Goal: Task Accomplishment & Management: Manage account settings

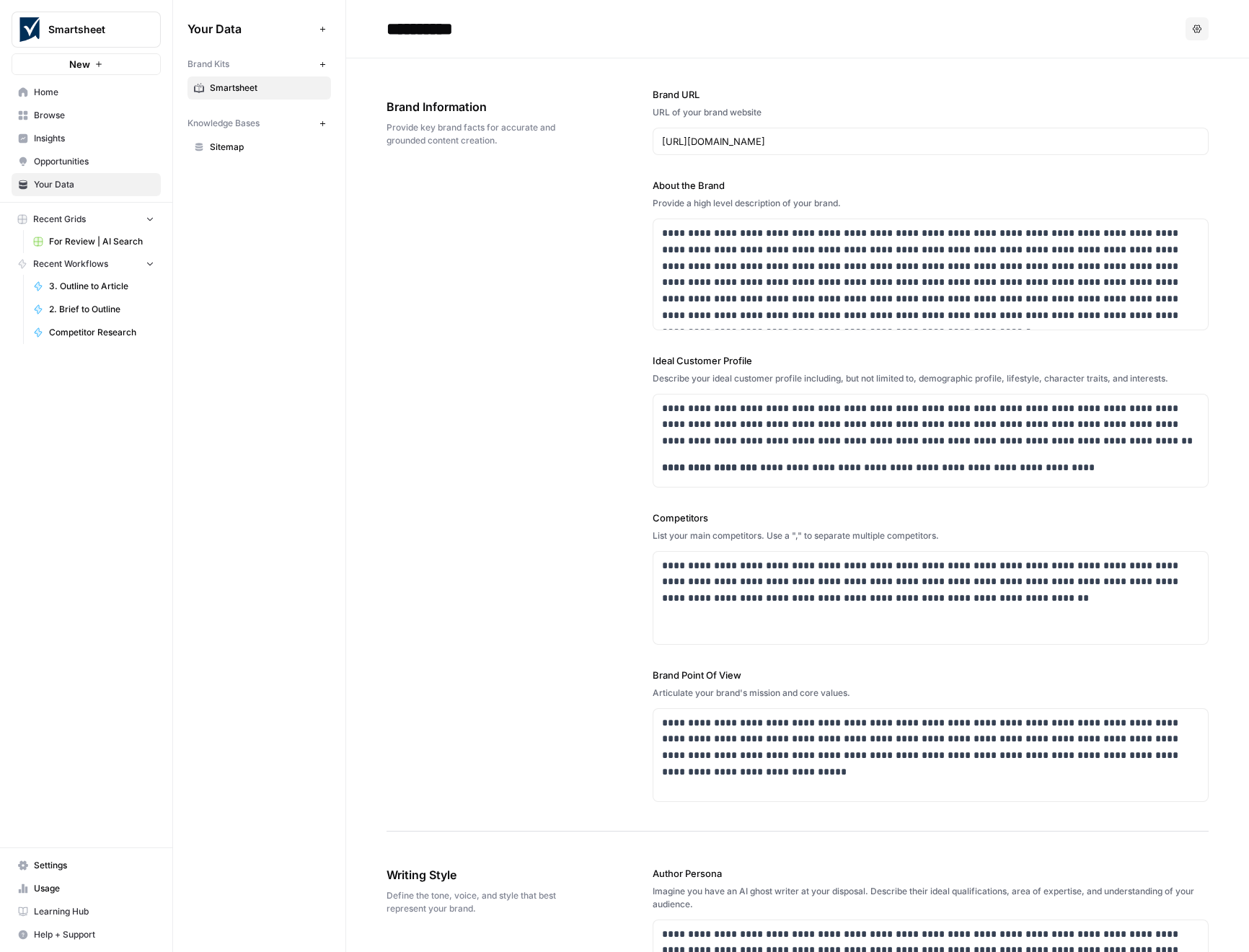
scroll to position [2449, 0]
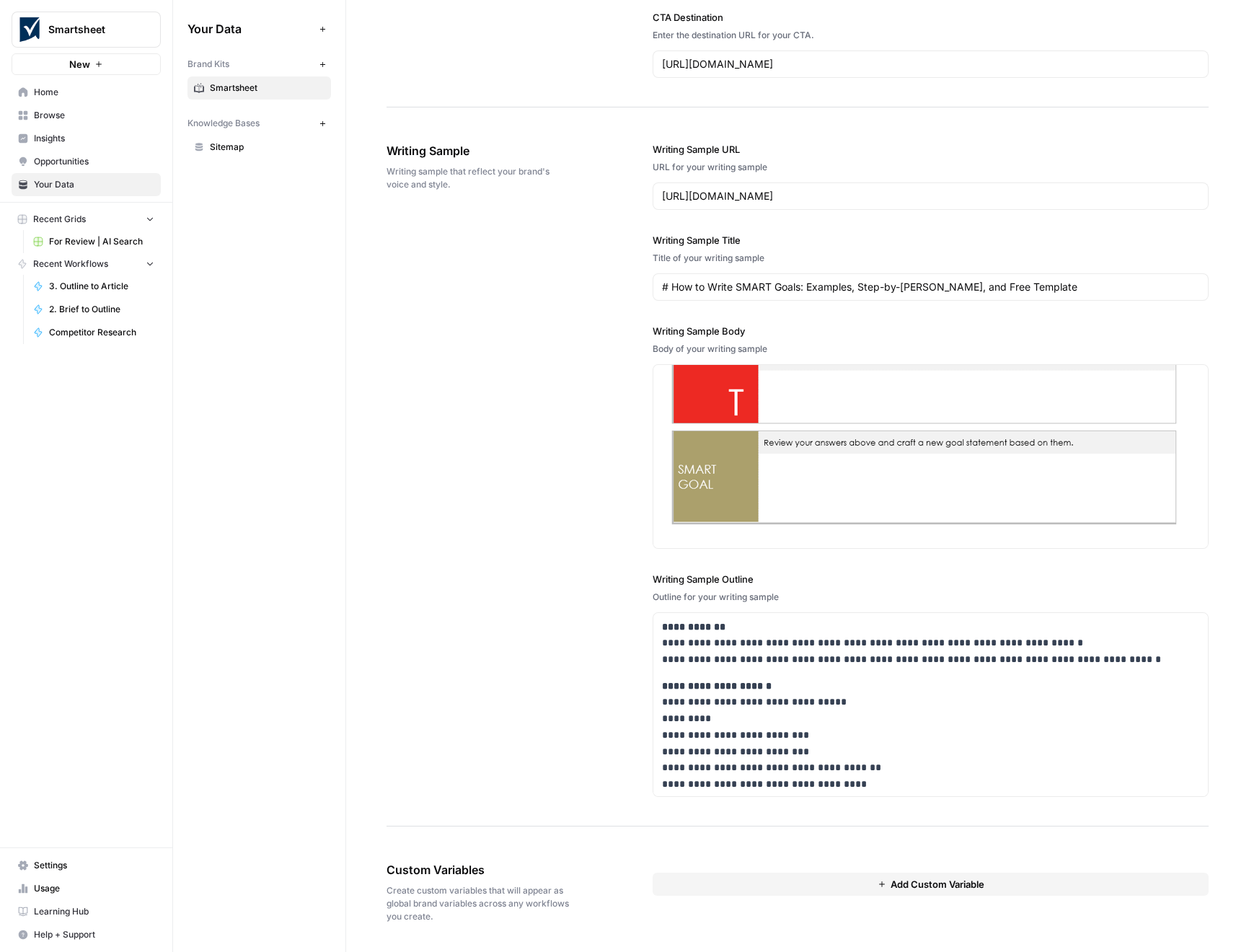
click at [51, 36] on span "Smartsheet" at bounding box center [92, 30] width 87 height 15
click at [65, 108] on span "Smartsheet" at bounding box center [133, 108] width 177 height 15
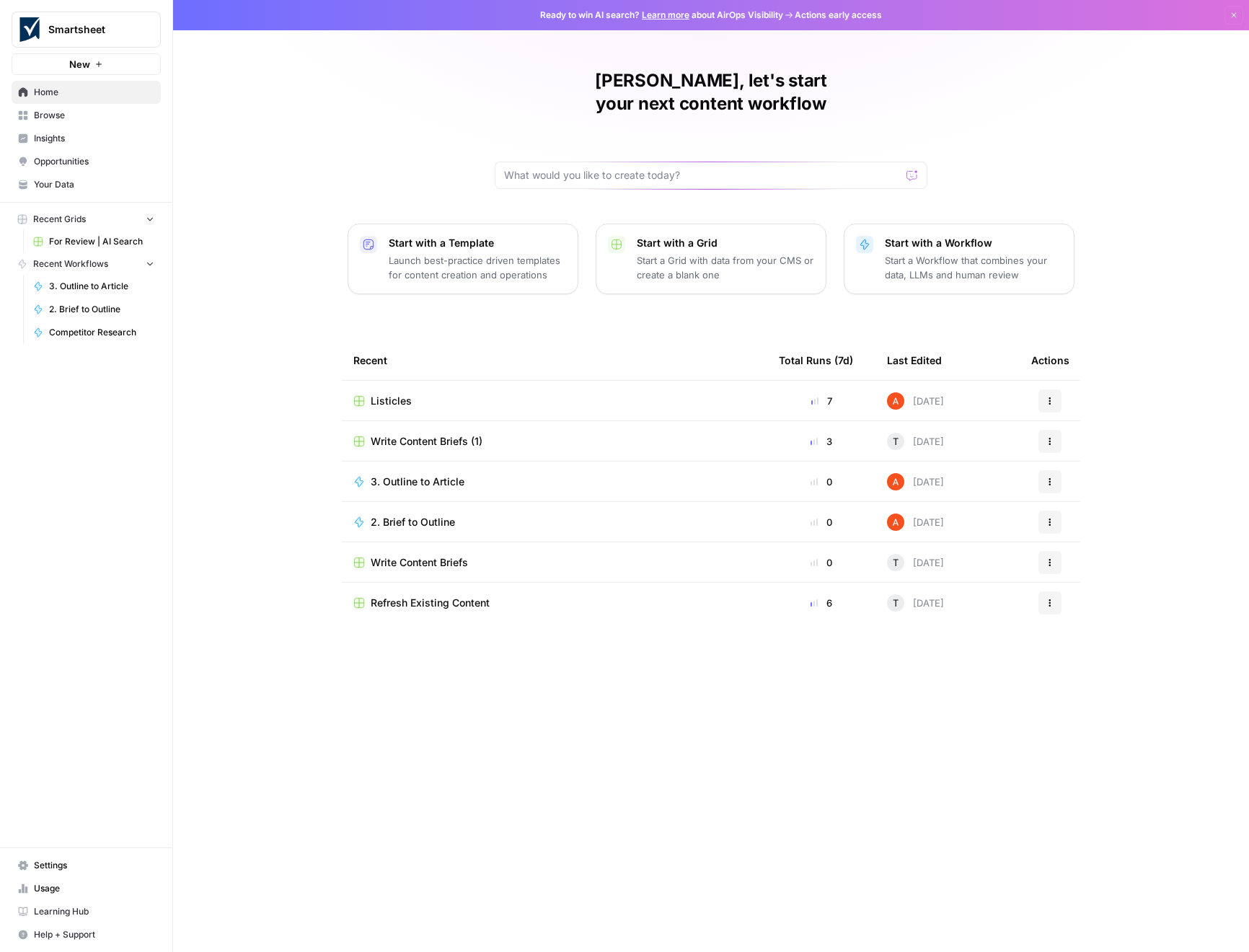
click at [67, 186] on span "Your Data" at bounding box center [94, 184] width 121 height 13
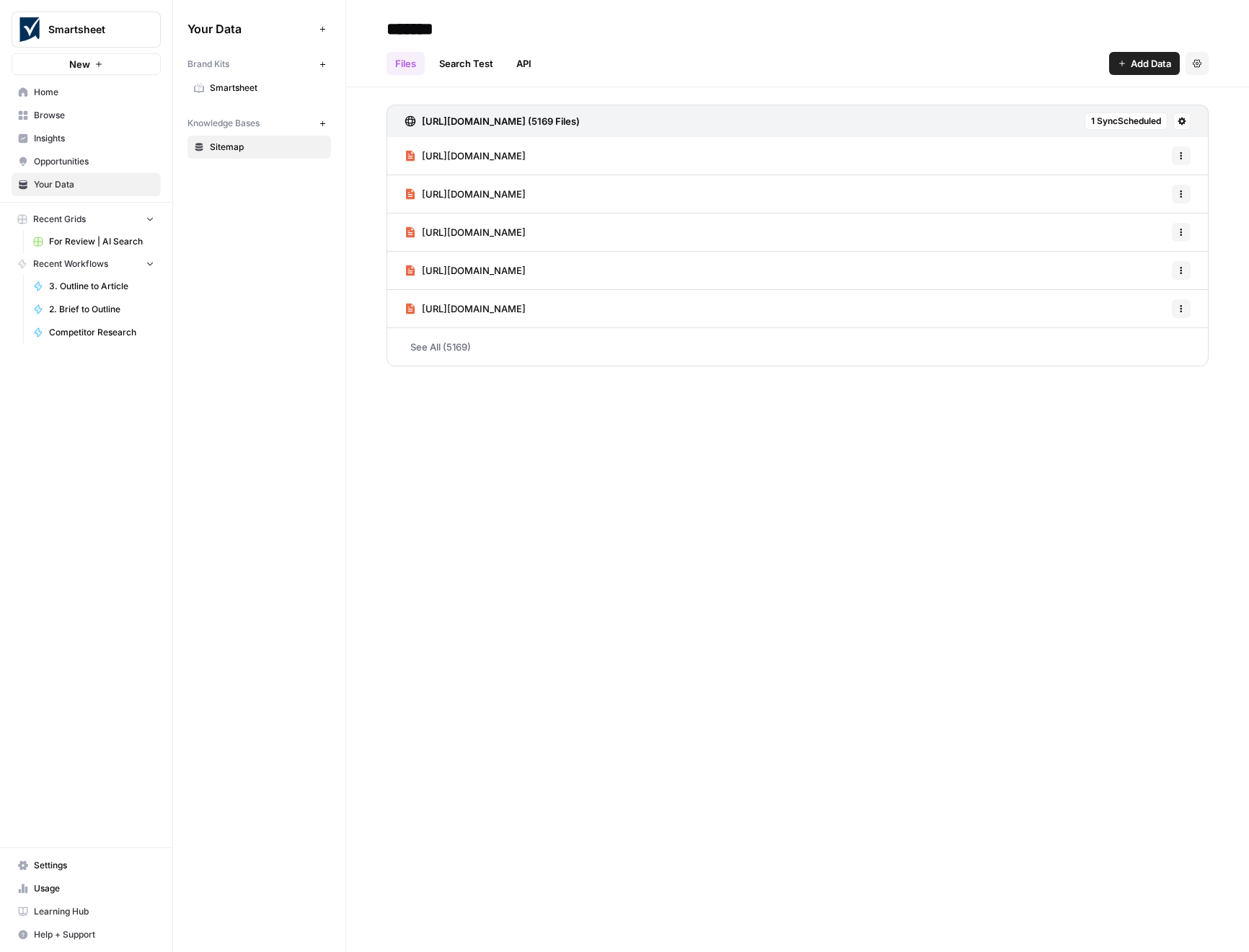
click at [686, 74] on div "Files Search Test API Add Data Settings" at bounding box center [797, 58] width 822 height 35
click at [466, 64] on link "Search Test" at bounding box center [466, 63] width 71 height 23
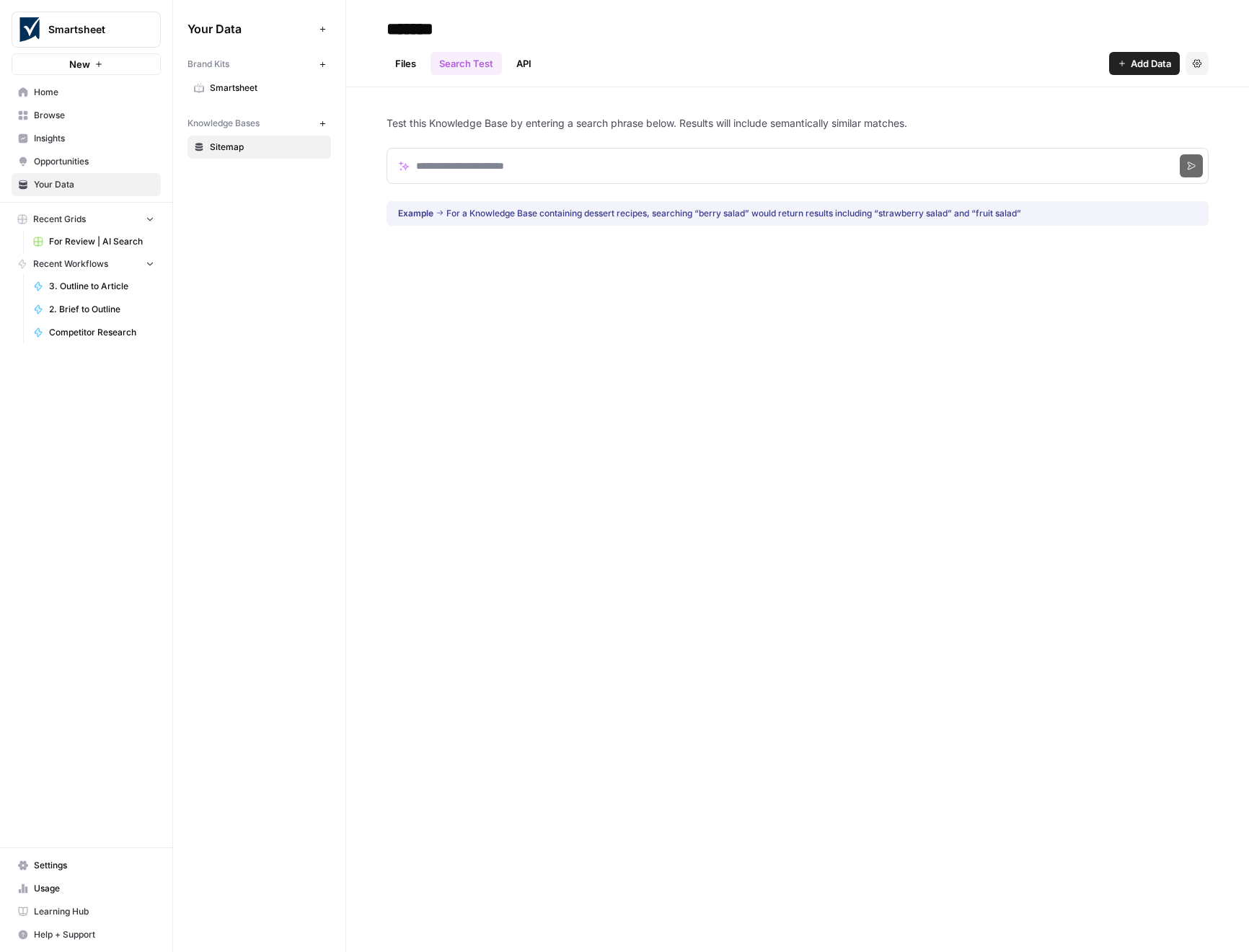
click at [521, 64] on link "API" at bounding box center [524, 63] width 33 height 23
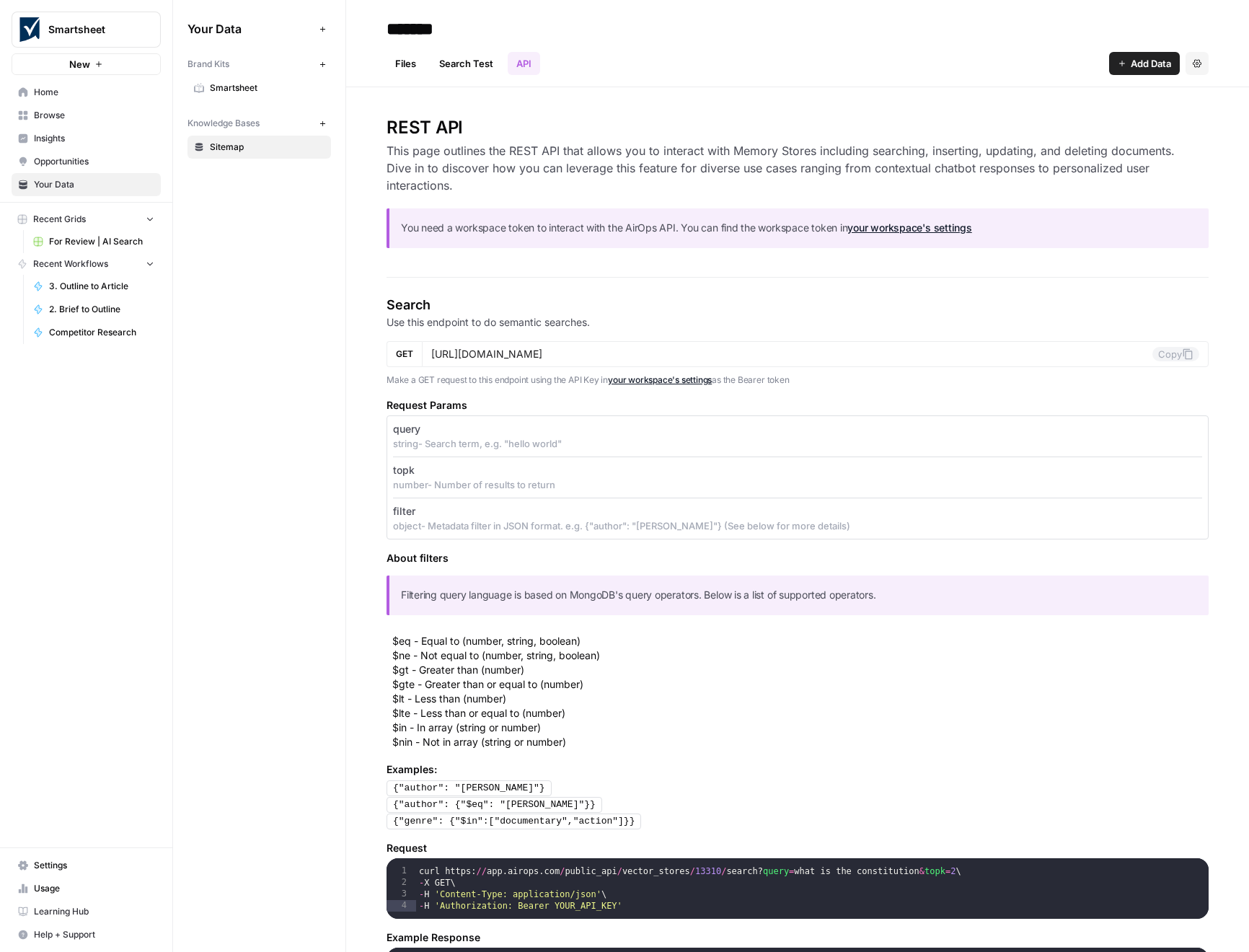
click at [477, 68] on link "Search Test" at bounding box center [466, 63] width 71 height 23
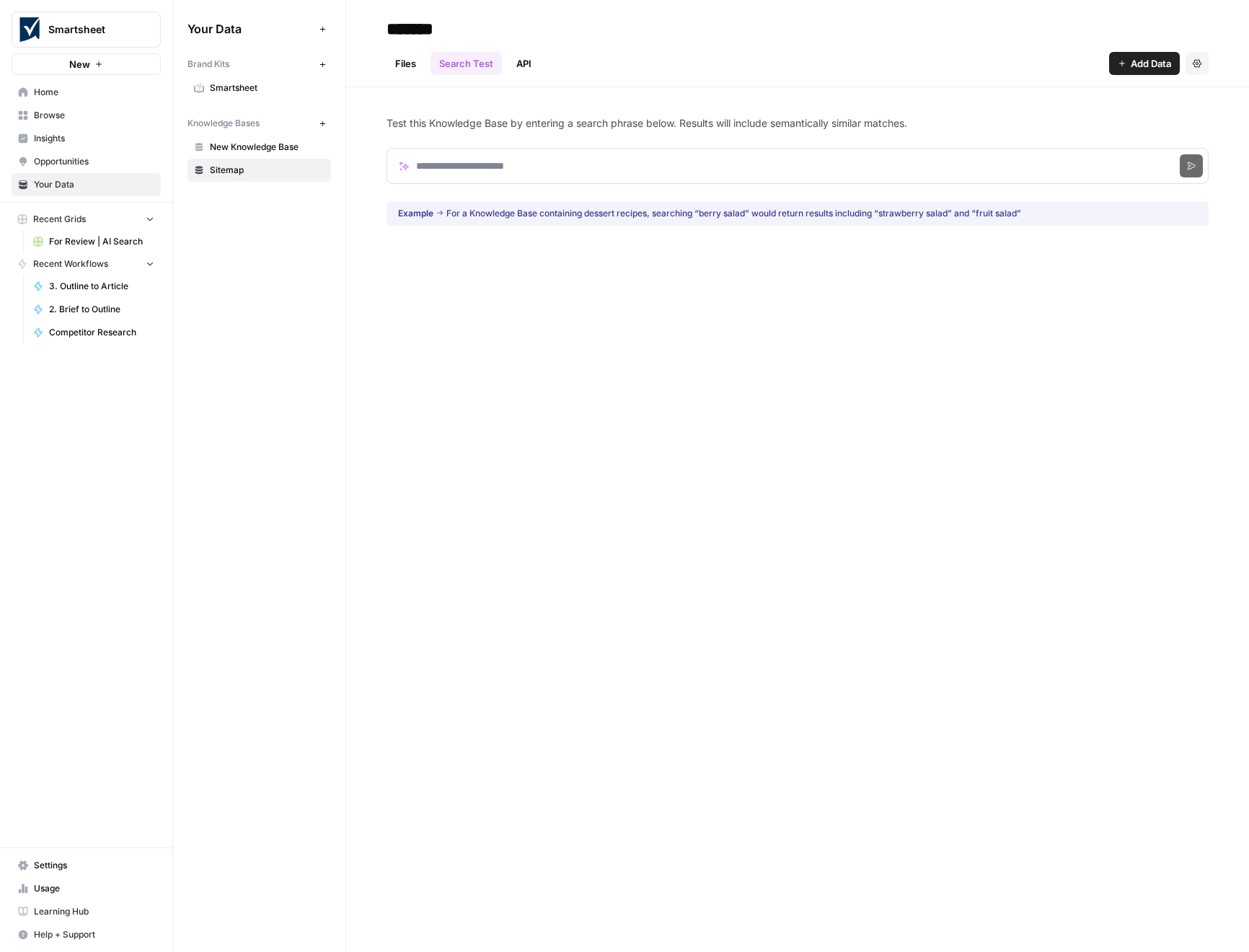
click at [38, 93] on span "Home" at bounding box center [94, 92] width 121 height 13
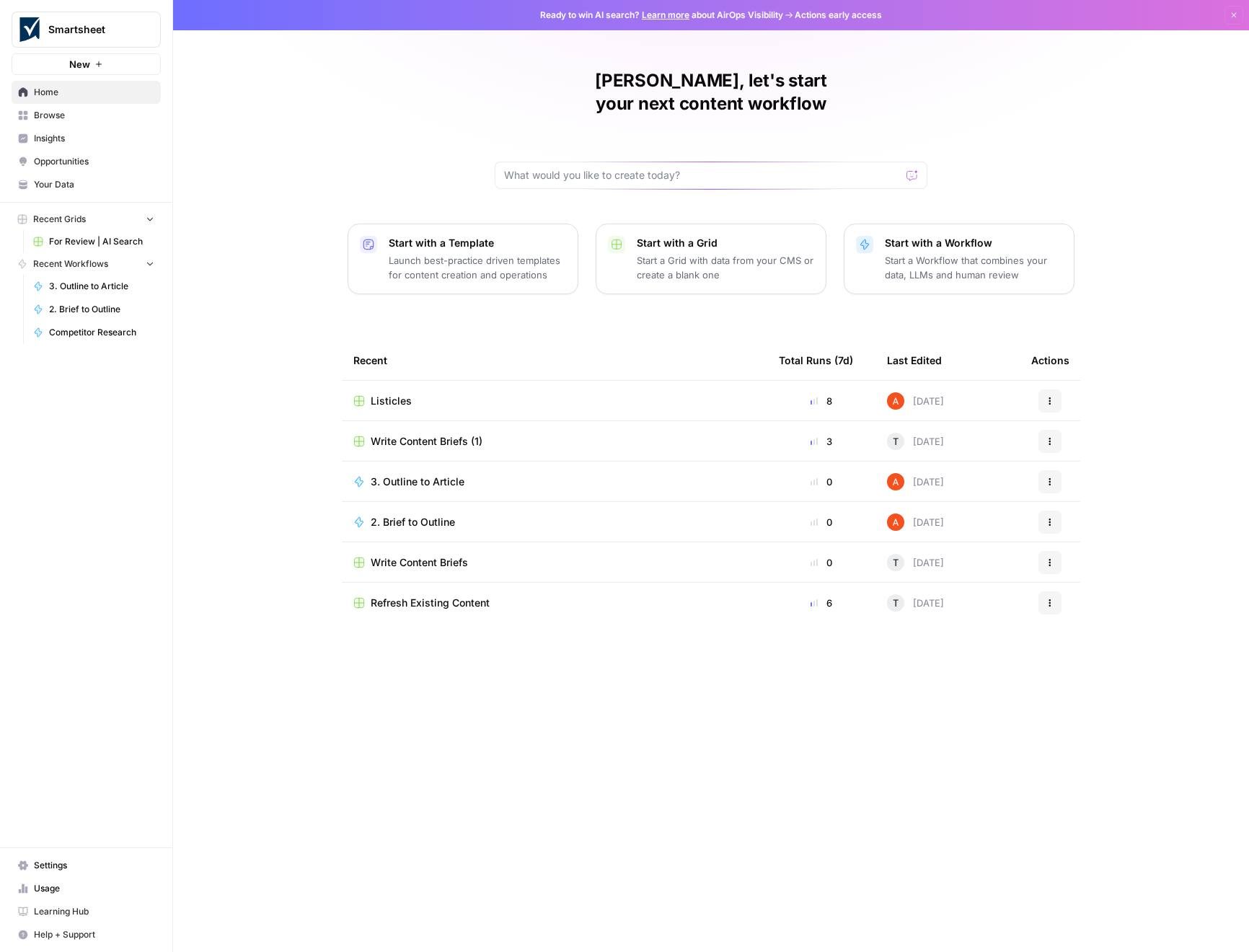
click at [386, 394] on span "Listicles" at bounding box center [391, 401] width 41 height 15
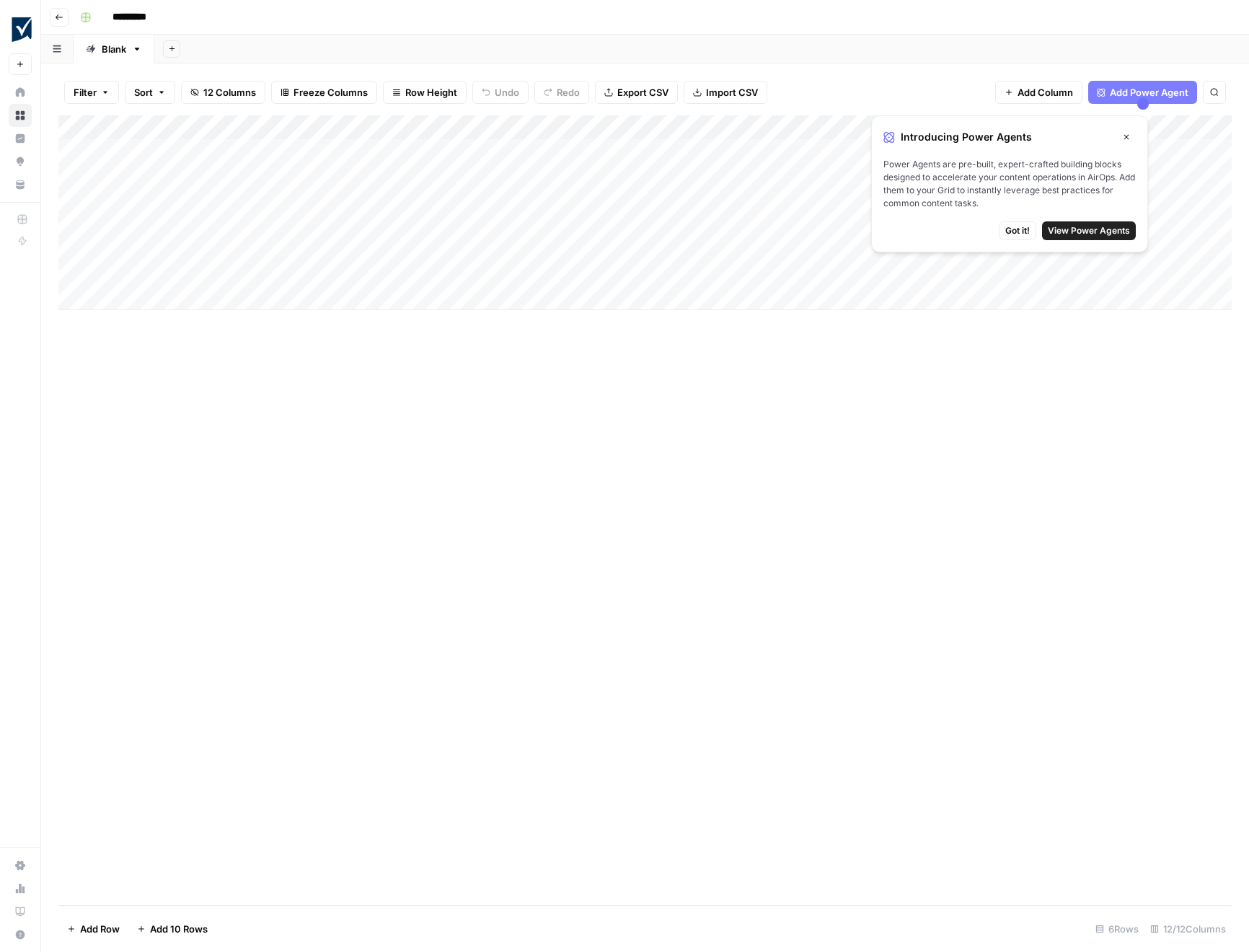
click at [54, 19] on icon "button" at bounding box center [59, 17] width 9 height 9
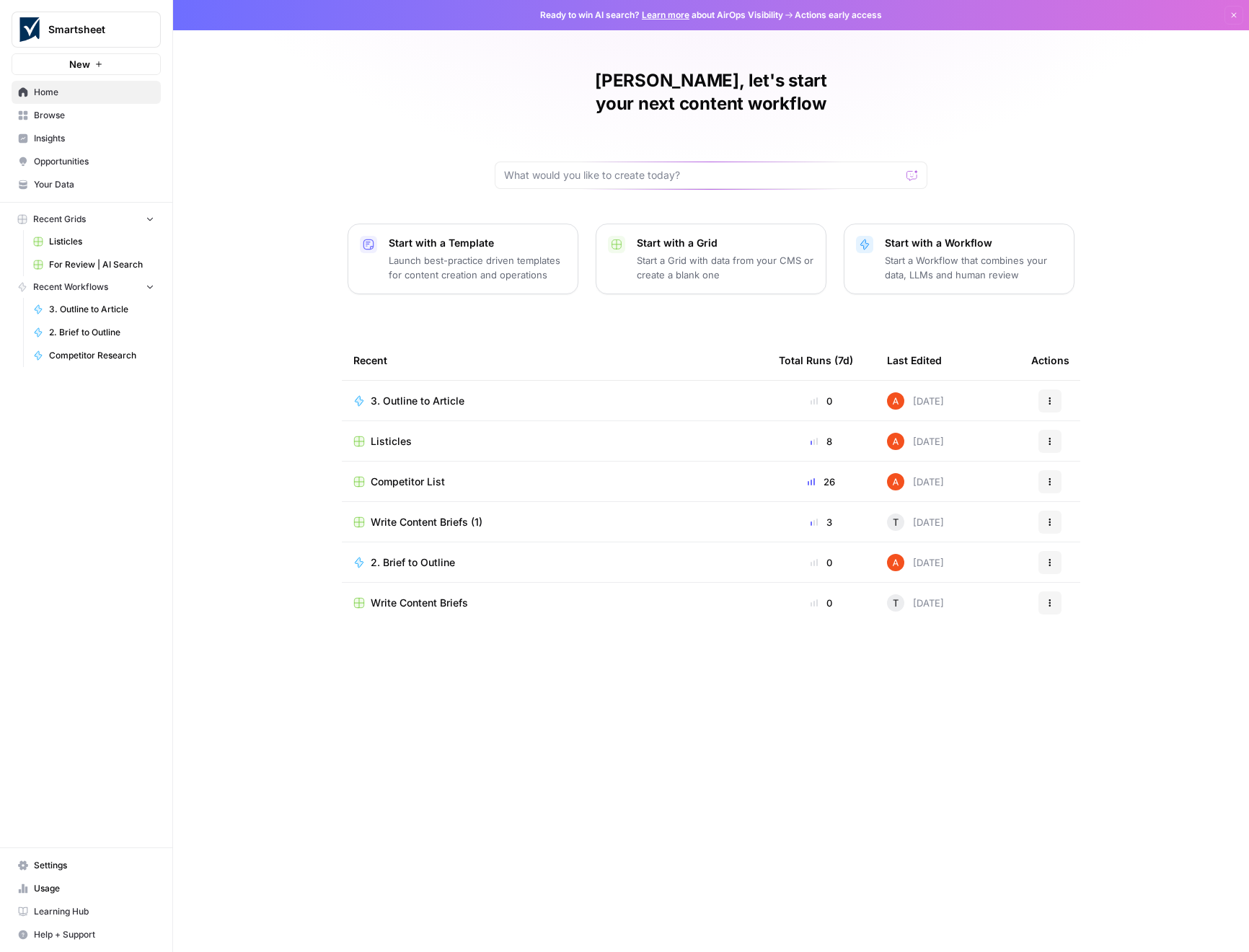
click at [407, 515] on span "Write Content Briefs (1)" at bounding box center [426, 522] width 112 height 15
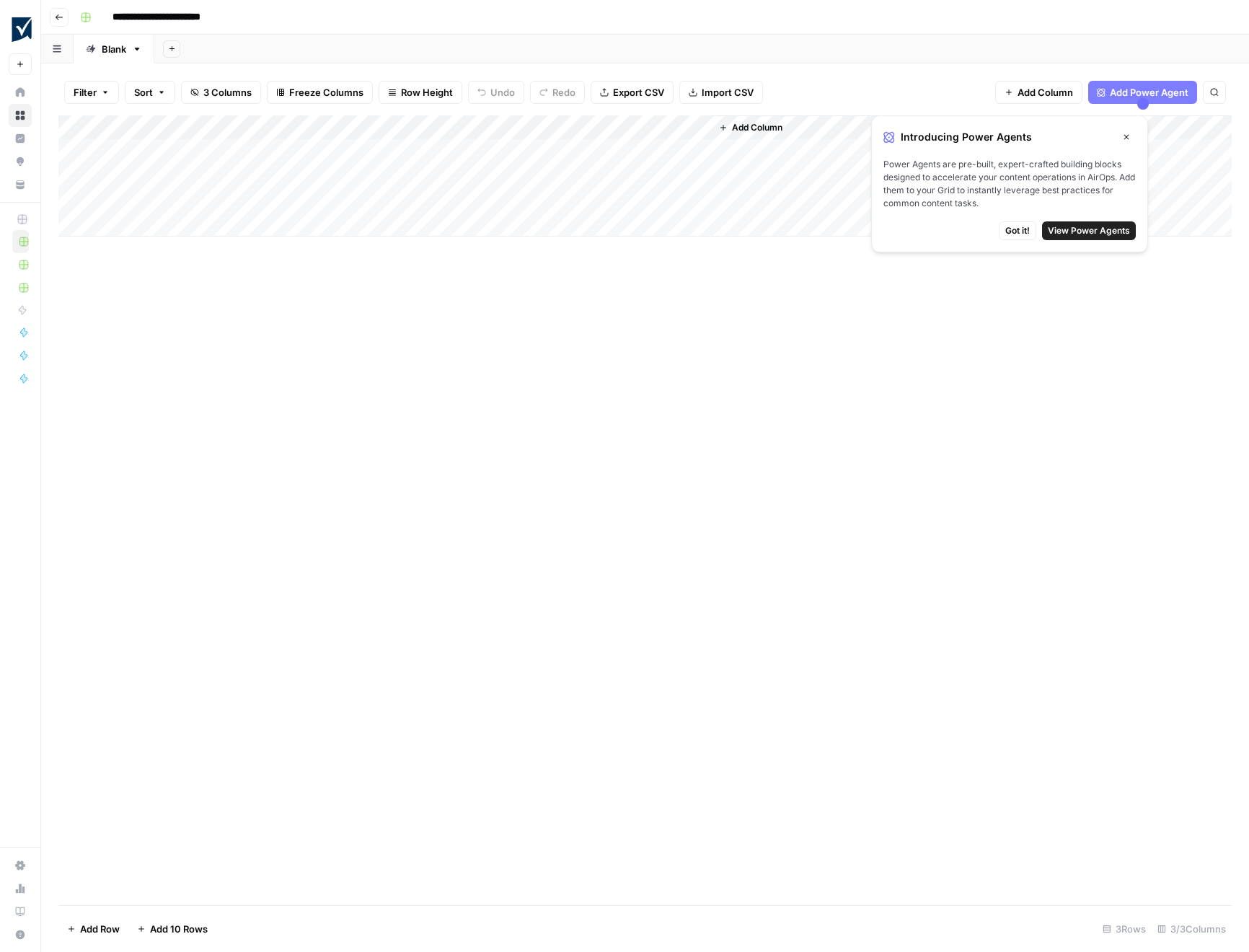
click at [57, 17] on icon "button" at bounding box center [59, 17] width 9 height 9
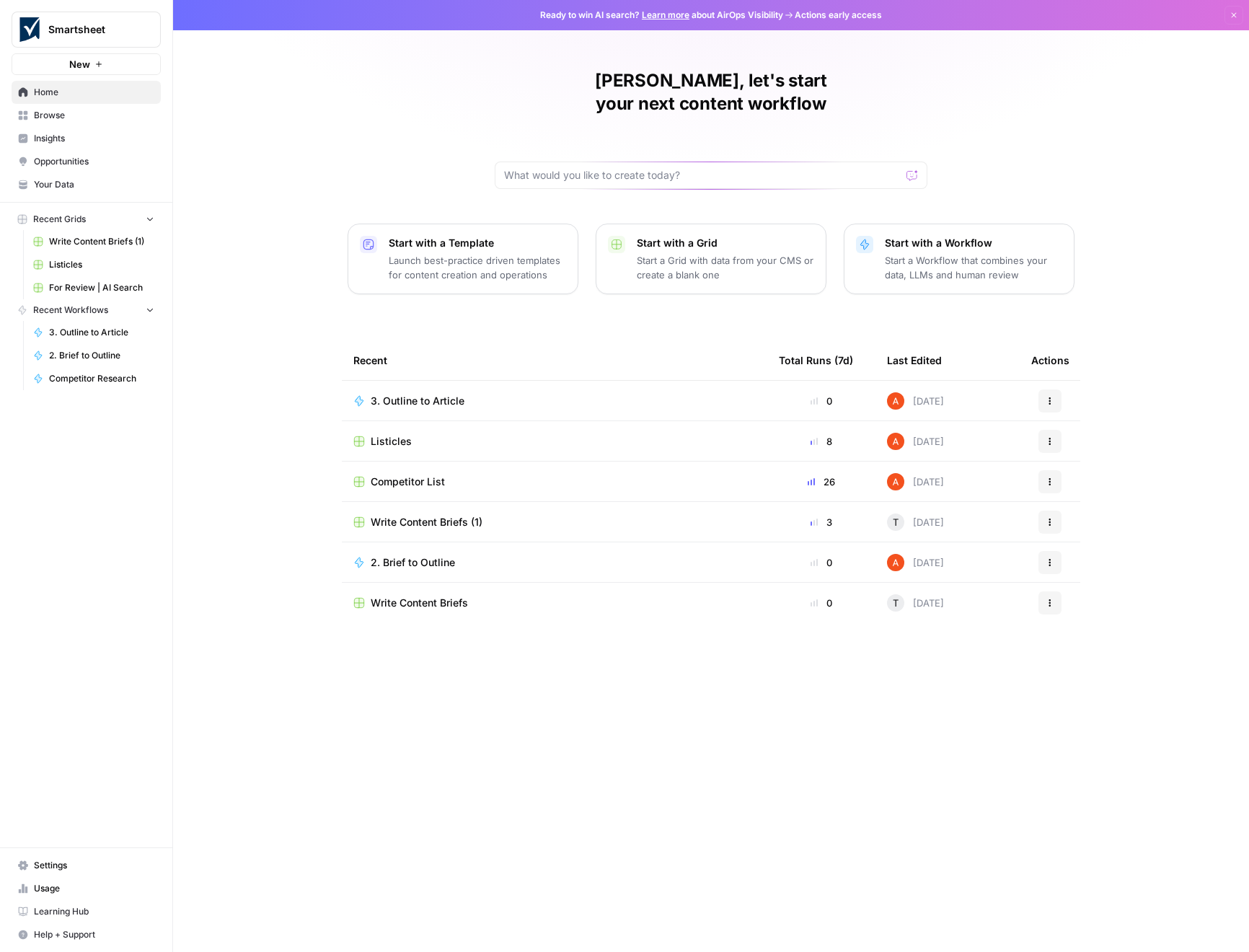
click at [45, 867] on span "Settings" at bounding box center [94, 866] width 121 height 13
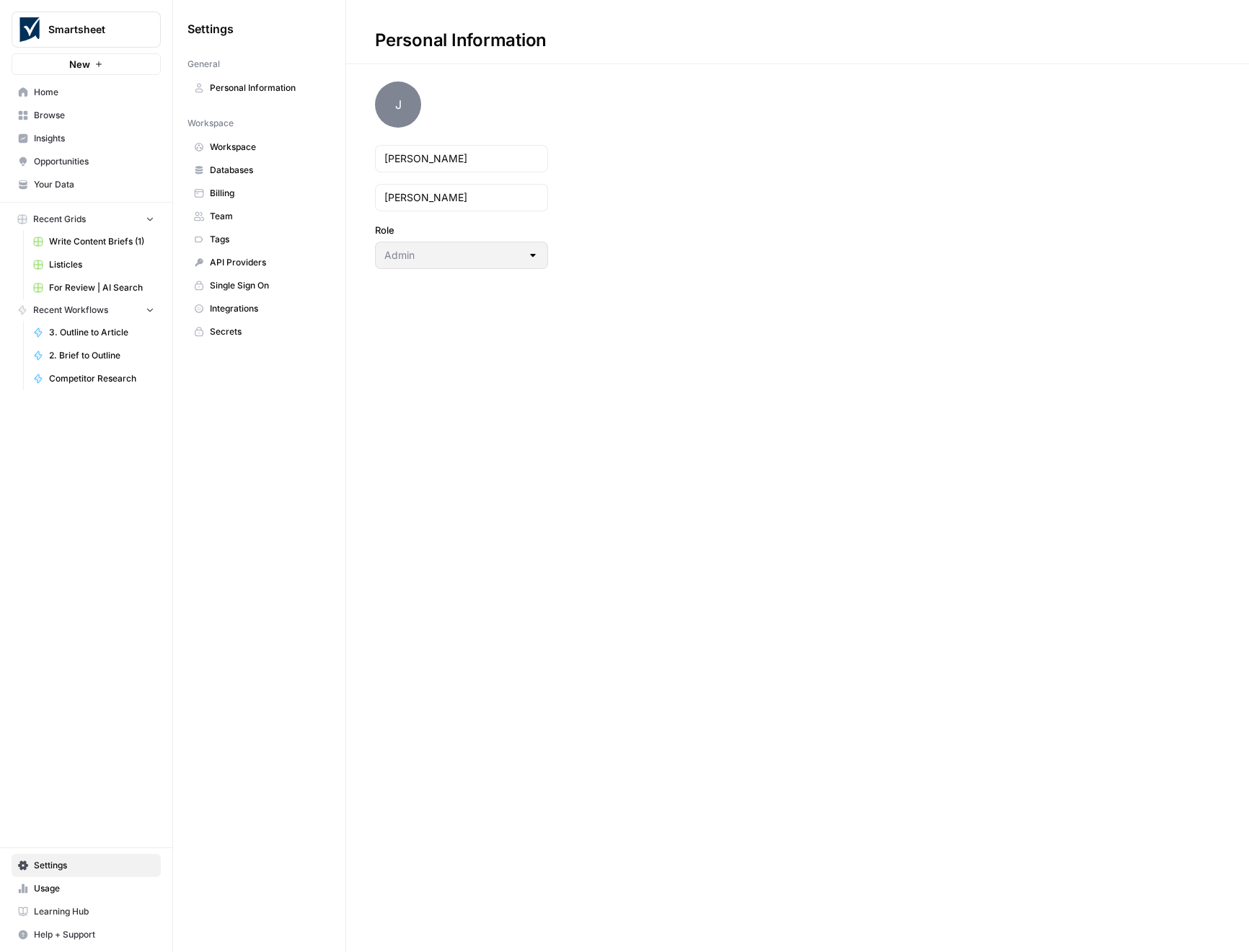
click at [261, 305] on span "Integrations" at bounding box center [267, 309] width 115 height 13
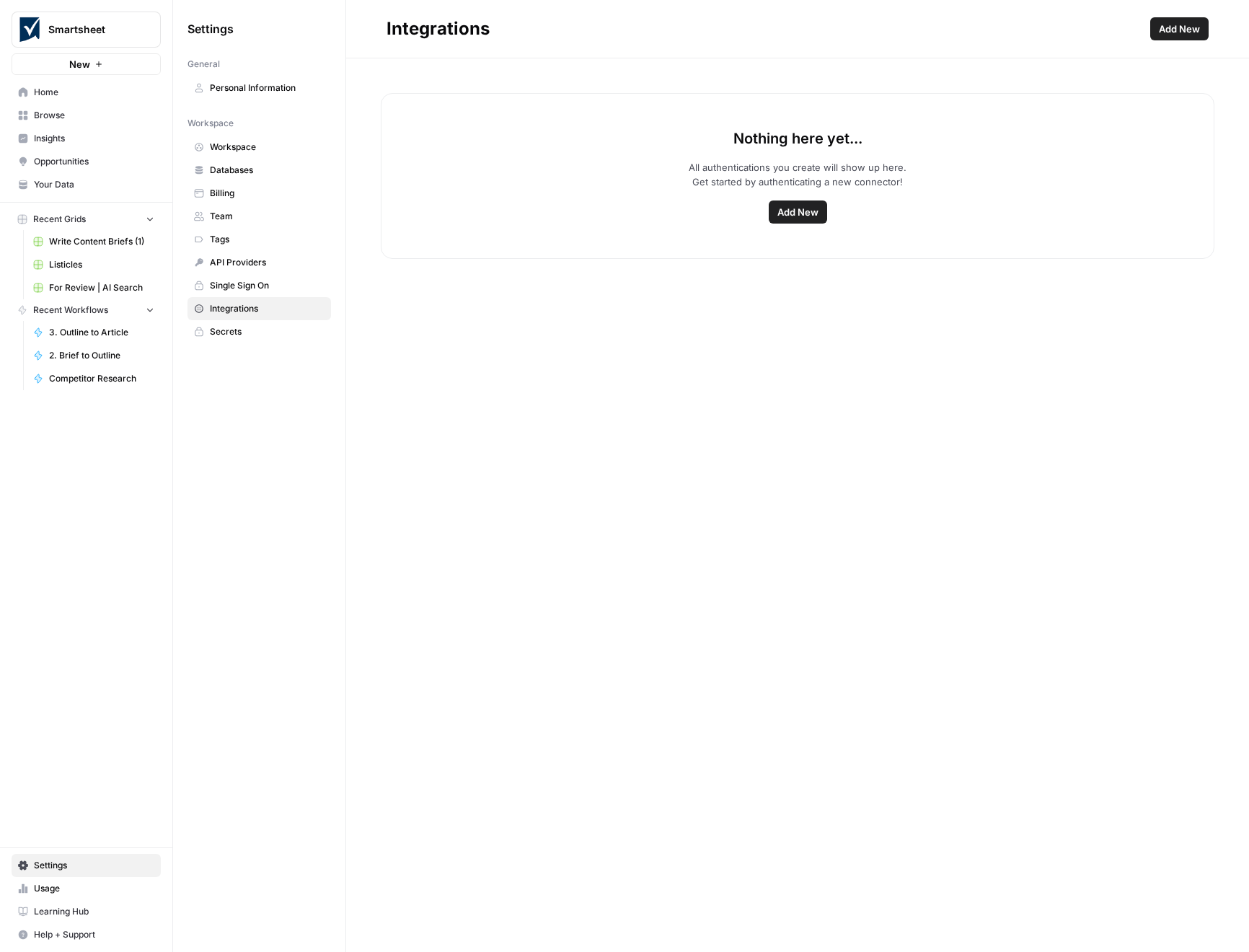
click at [796, 206] on span "Add New" at bounding box center [797, 212] width 41 height 15
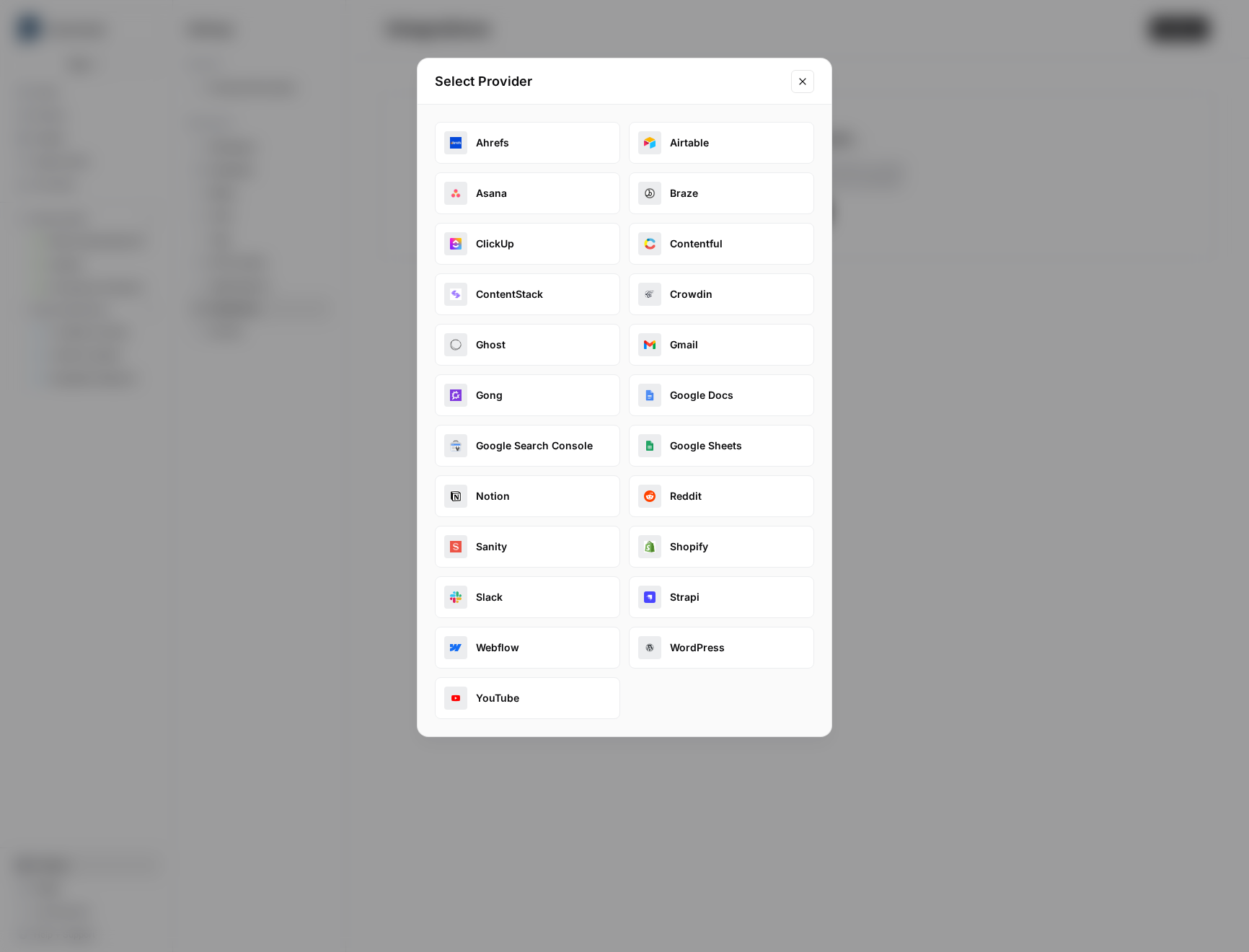
click at [702, 396] on button "Google Docs" at bounding box center [721, 395] width 185 height 42
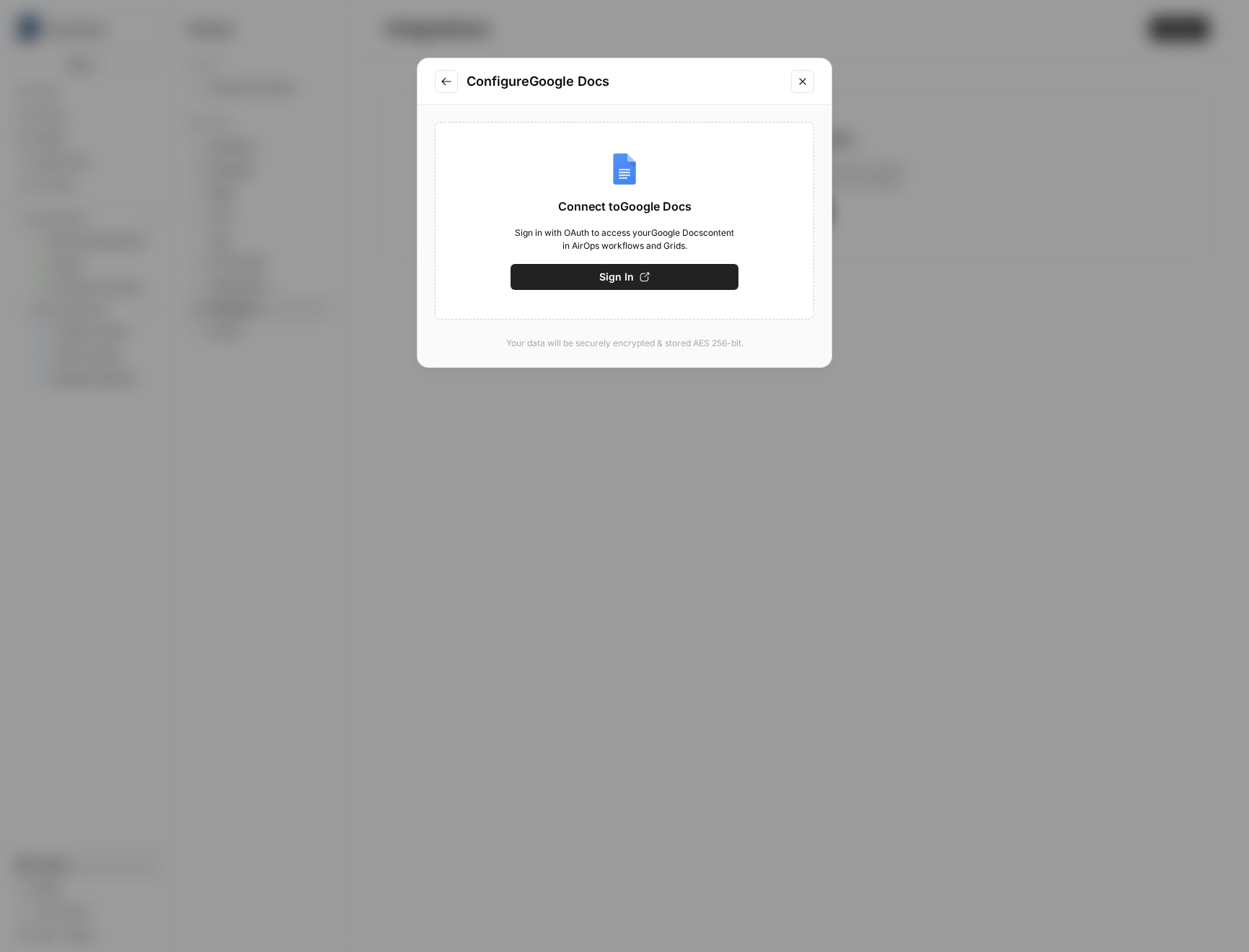
click at [640, 277] on icon "button" at bounding box center [645, 277] width 9 height 9
